Goal: Find specific page/section: Find specific page/section

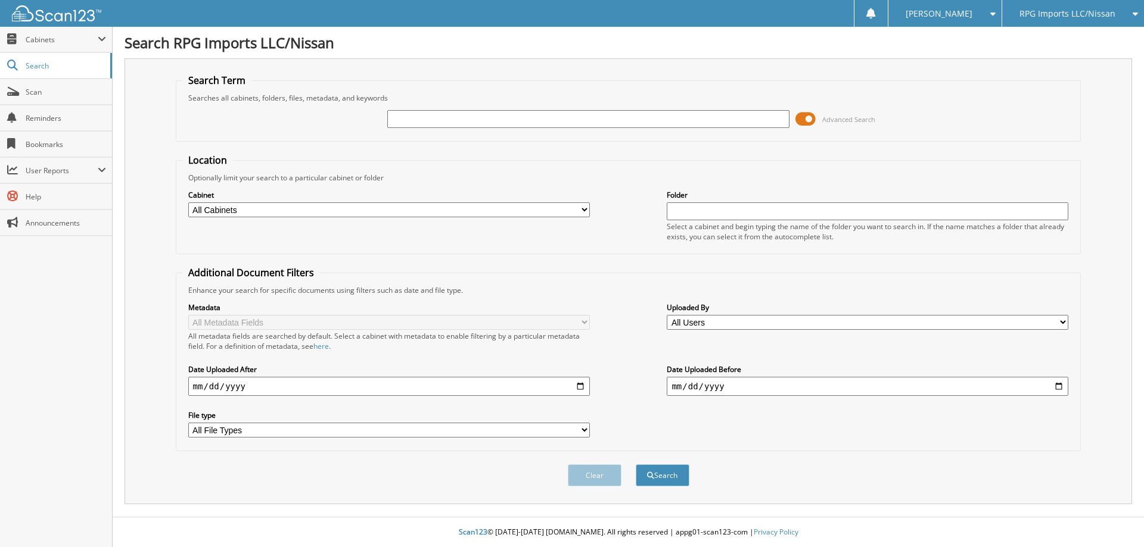
click at [490, 120] on input "text" at bounding box center [587, 119] width 401 height 18
type input "78639"
click at [636, 465] on button "Search" at bounding box center [663, 476] width 54 height 22
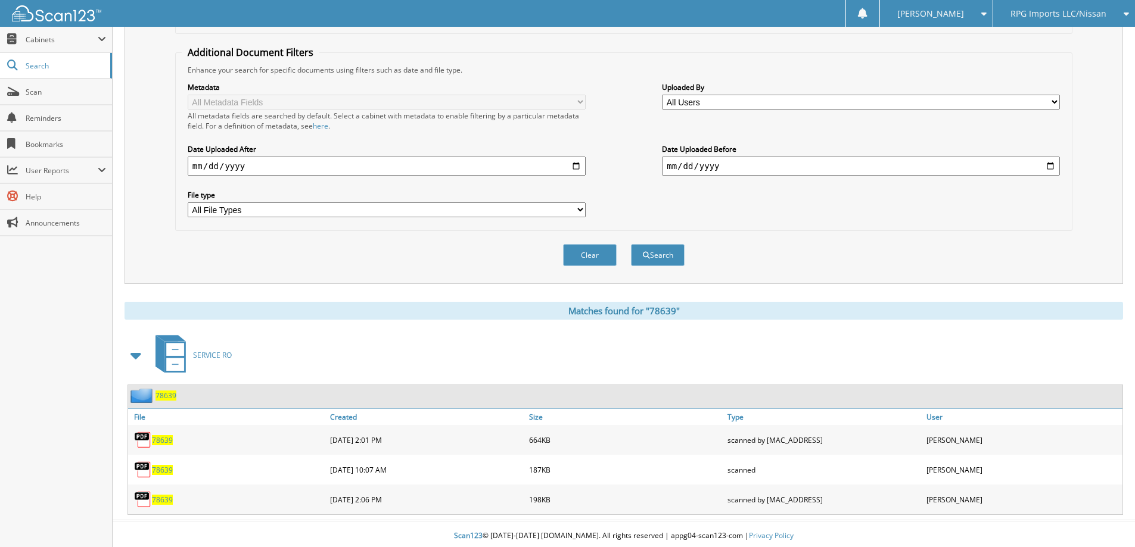
scroll to position [225, 0]
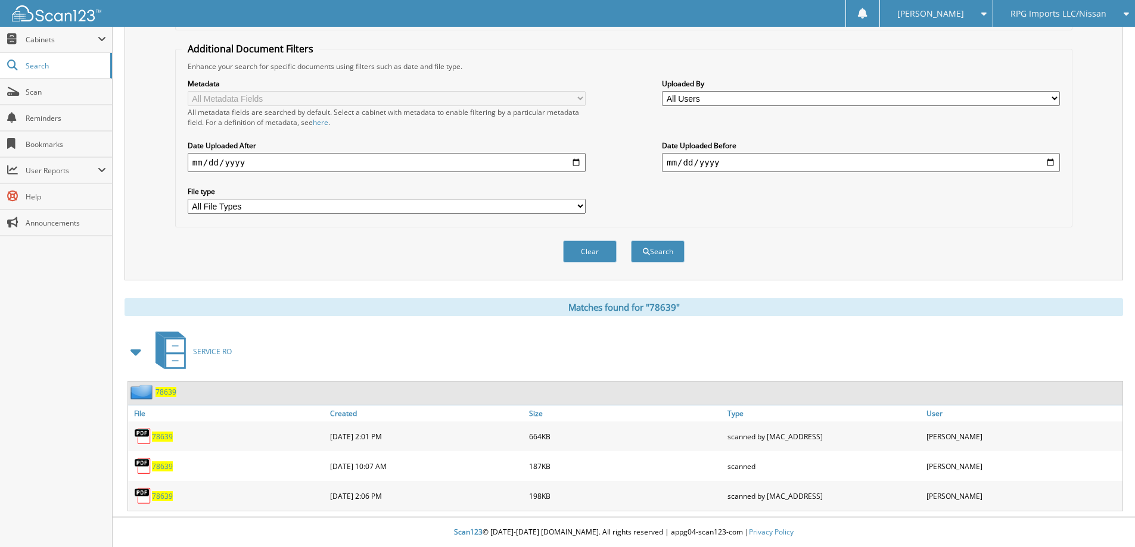
click at [160, 438] on span "78639" at bounding box center [162, 437] width 21 height 10
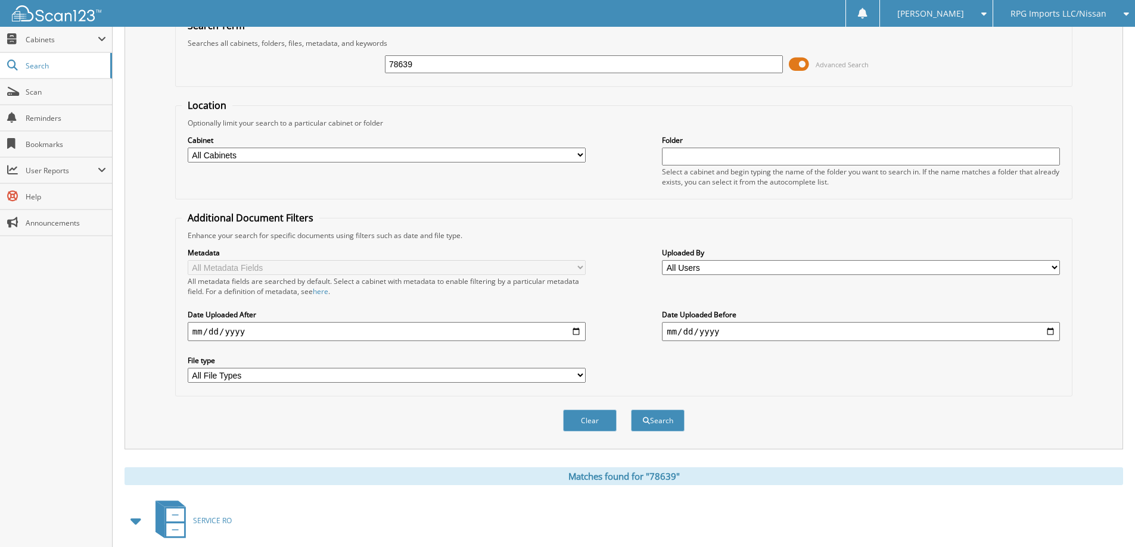
scroll to position [0, 0]
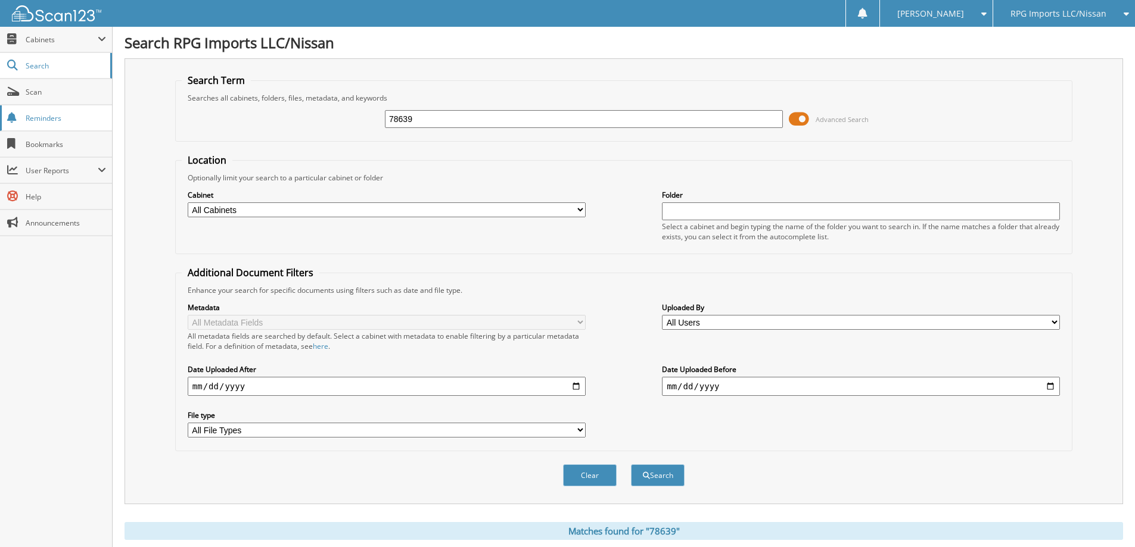
drag, startPoint x: 422, startPoint y: 106, endPoint x: 98, endPoint y: 110, distance: 324.1
click at [193, 110] on div "78639 Advanced Search" at bounding box center [624, 119] width 884 height 32
drag, startPoint x: 422, startPoint y: 120, endPoint x: 340, endPoint y: 125, distance: 83.0
click at [341, 124] on div "78639 Advanced Search" at bounding box center [624, 119] width 884 height 32
type input "78129"
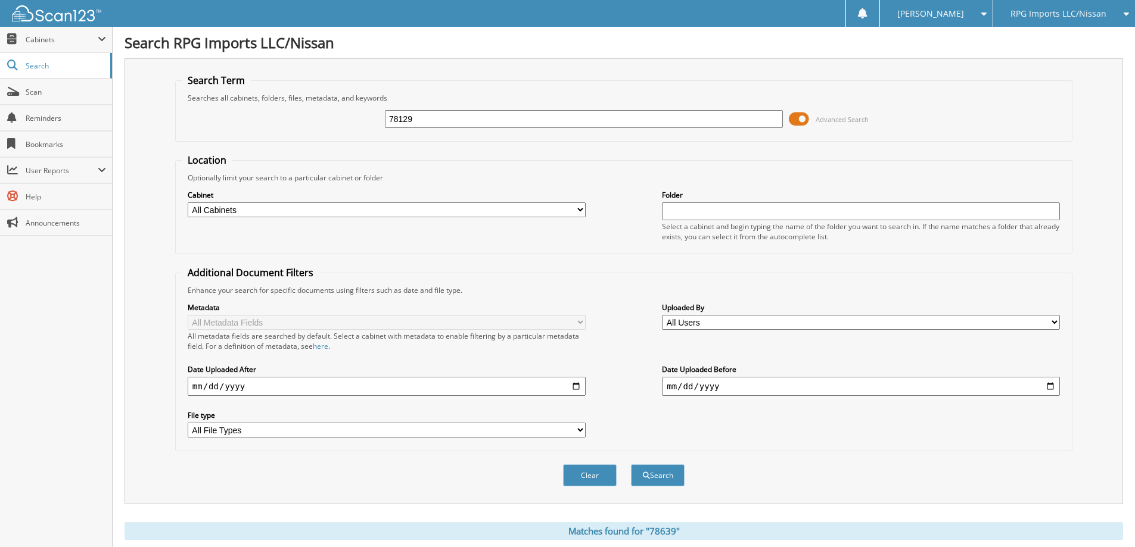
click at [631, 465] on button "Search" at bounding box center [658, 476] width 54 height 22
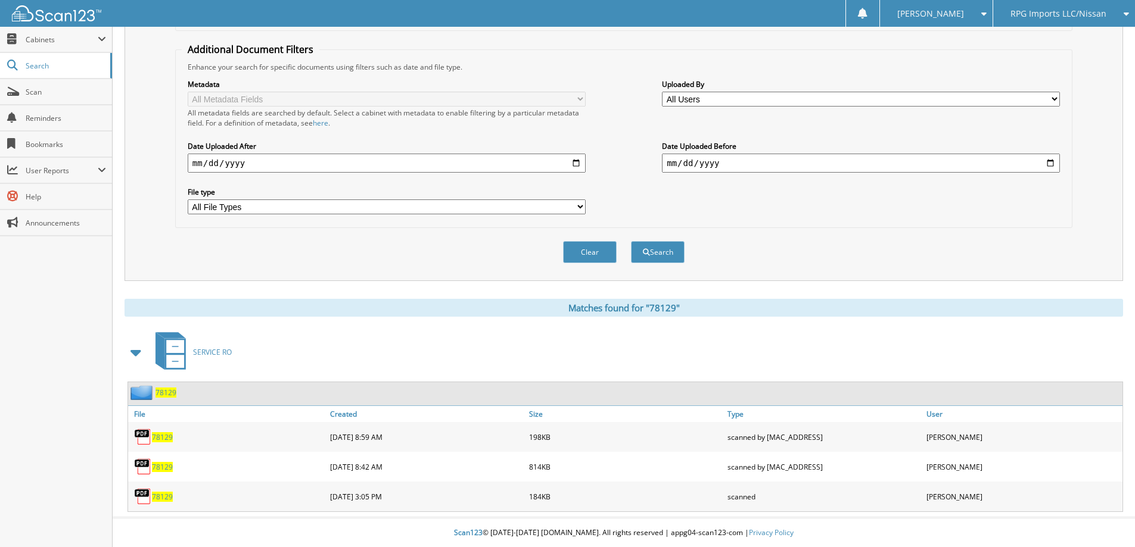
scroll to position [225, 0]
click at [163, 440] on span "78129" at bounding box center [162, 437] width 21 height 10
click at [155, 466] on span "78129" at bounding box center [162, 467] width 21 height 10
click at [161, 467] on span "78129" at bounding box center [162, 467] width 21 height 10
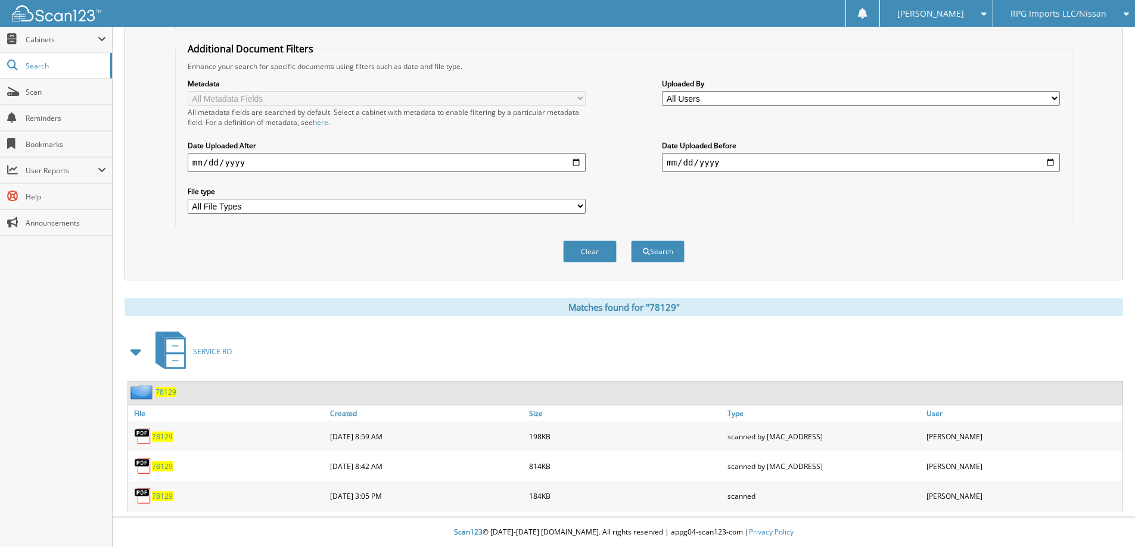
click at [161, 467] on span "78129" at bounding box center [162, 467] width 21 height 10
click at [141, 466] on img at bounding box center [143, 466] width 18 height 18
click at [143, 497] on img at bounding box center [143, 496] width 18 height 18
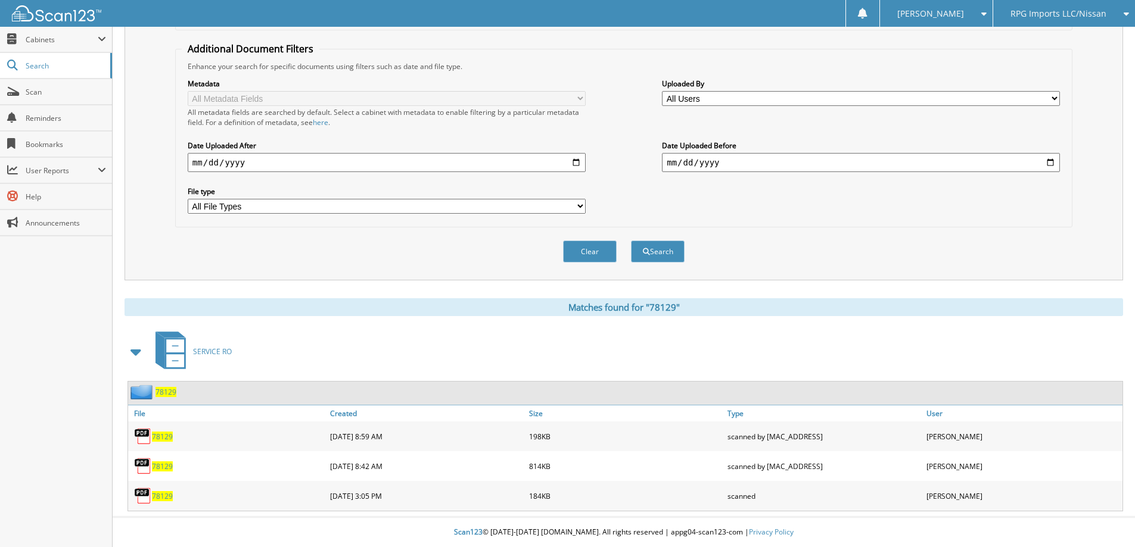
click at [159, 496] on span "78129" at bounding box center [162, 496] width 21 height 10
click at [160, 494] on span "78129" at bounding box center [162, 496] width 21 height 10
click at [159, 463] on span "78129" at bounding box center [162, 467] width 21 height 10
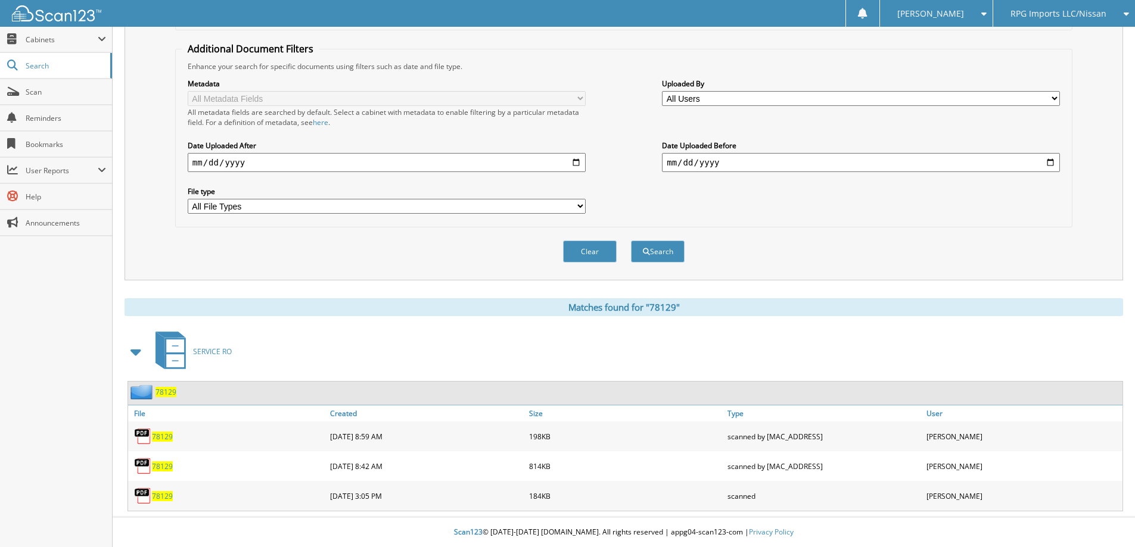
click at [159, 463] on span "78129" at bounding box center [162, 467] width 21 height 10
